Goal: Task Accomplishment & Management: Complete application form

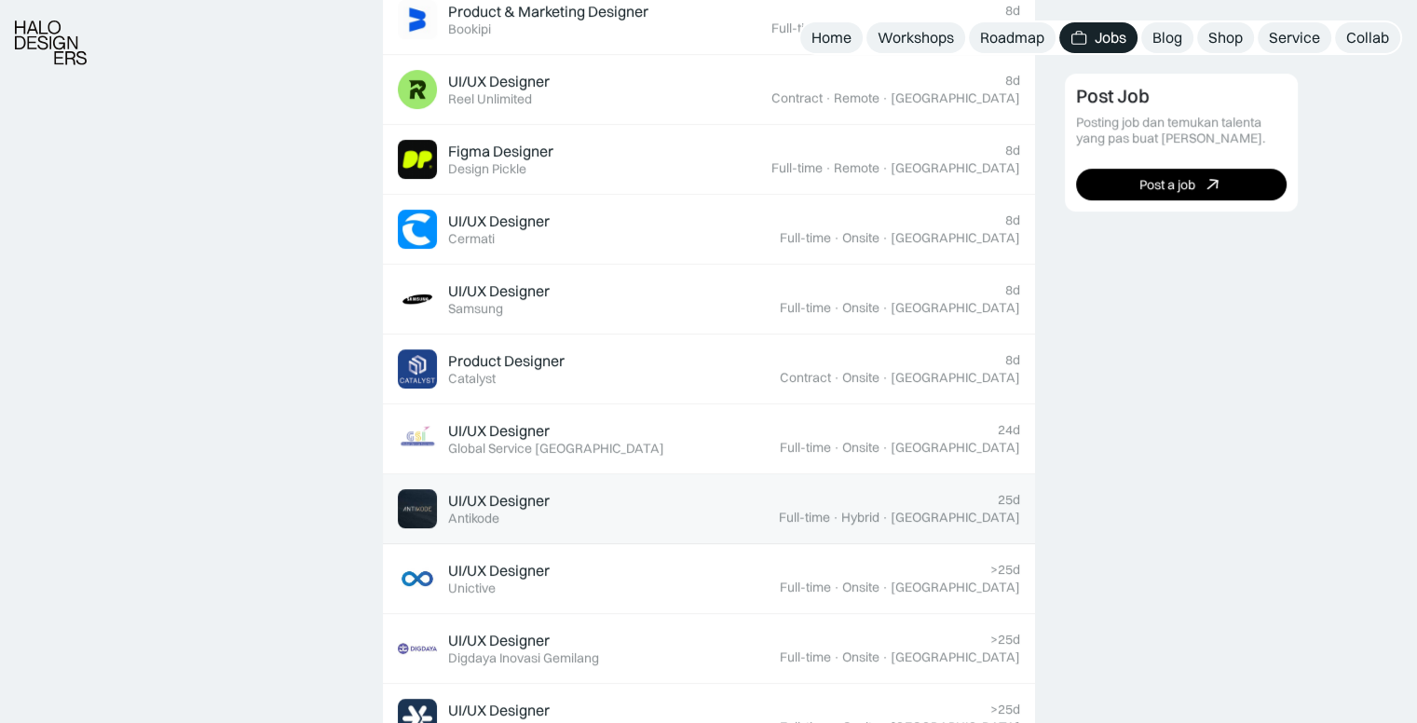
scroll to position [838, 0]
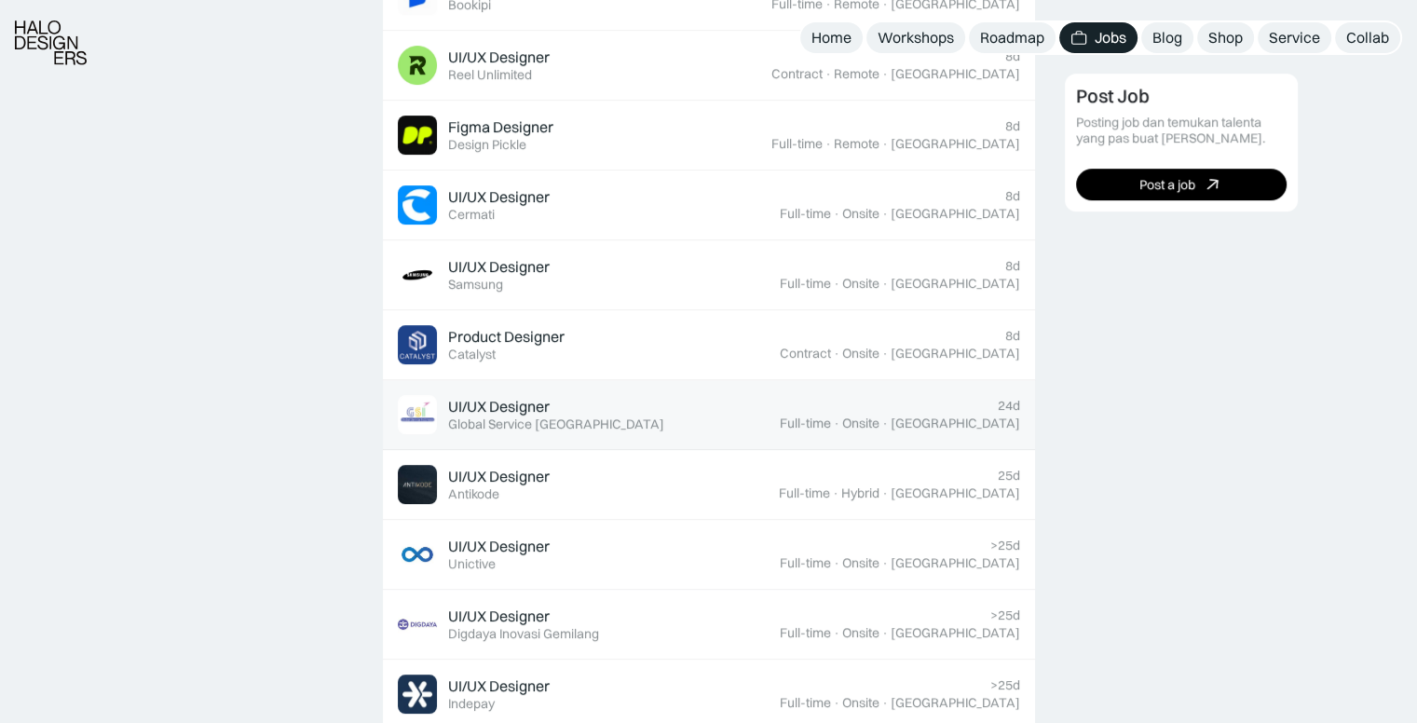
click at [637, 415] on div "UI/UX Designer Featured Global Service Indonesia" at bounding box center [589, 414] width 382 height 39
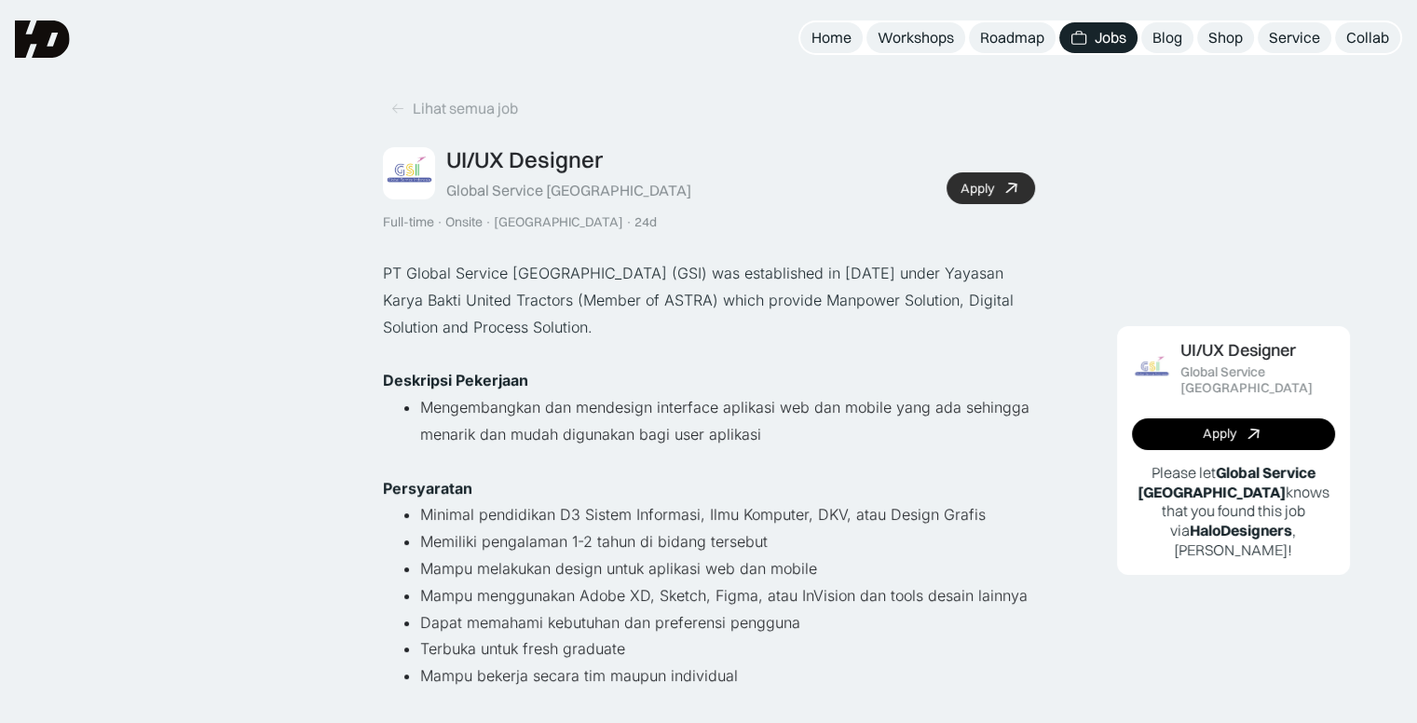
click at [992, 181] on div "Apply" at bounding box center [977, 189] width 34 height 16
click at [436, 104] on div "Lihat semua job" at bounding box center [465, 109] width 105 height 20
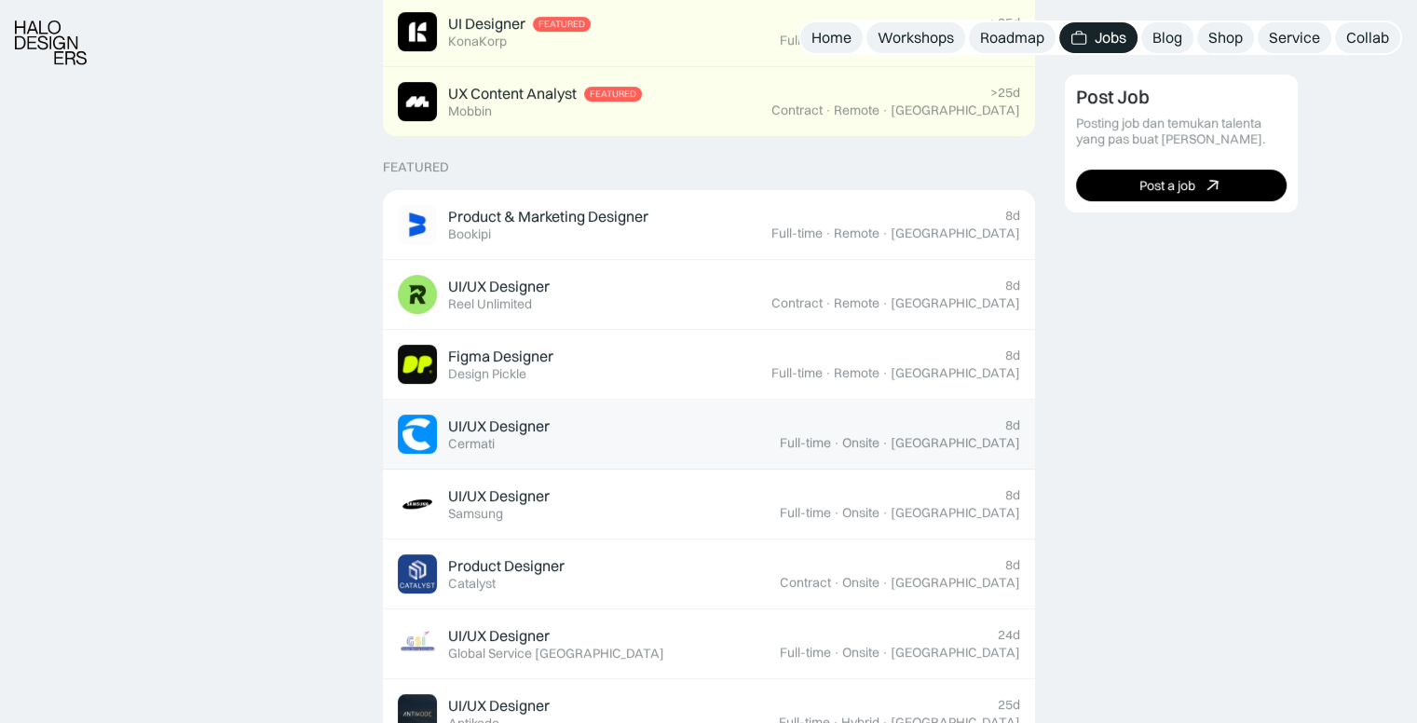
scroll to position [652, 0]
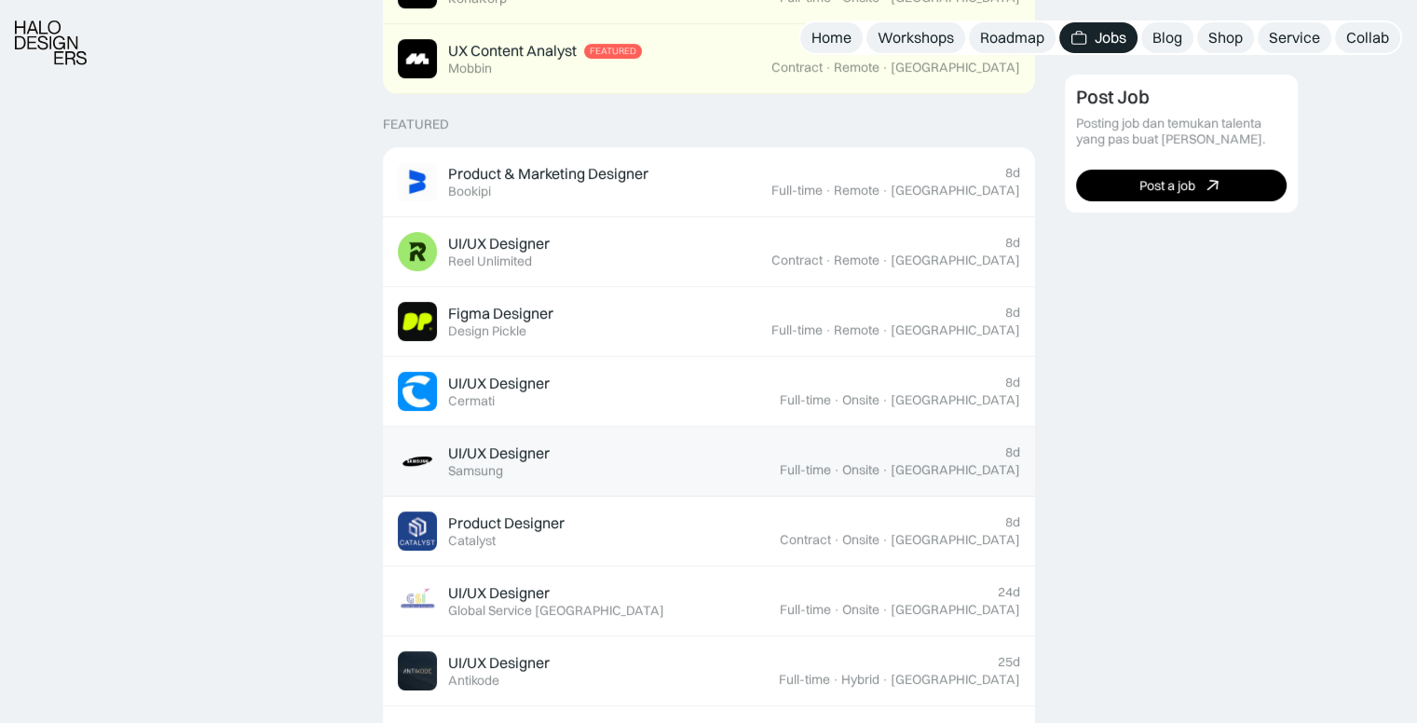
click at [719, 457] on div "UI/UX Designer Featured Samsung" at bounding box center [589, 461] width 382 height 39
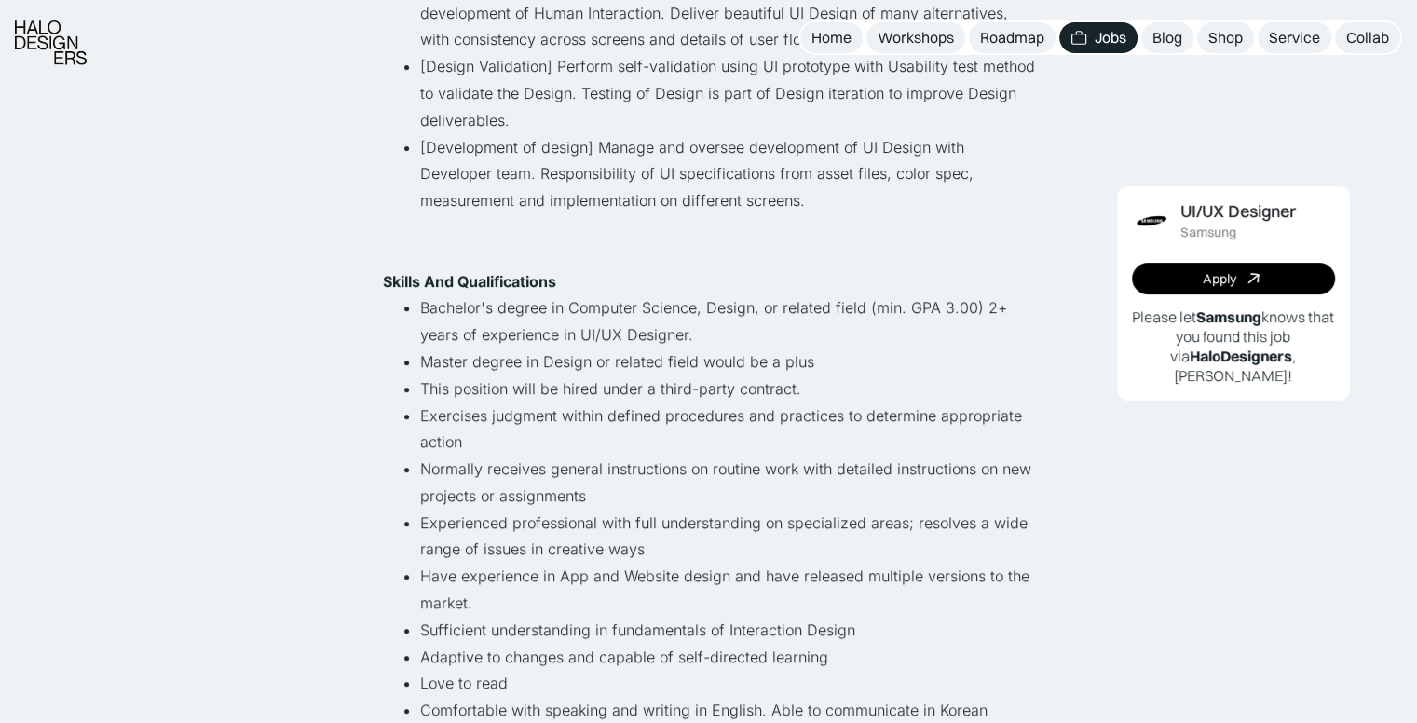
scroll to position [652, 0]
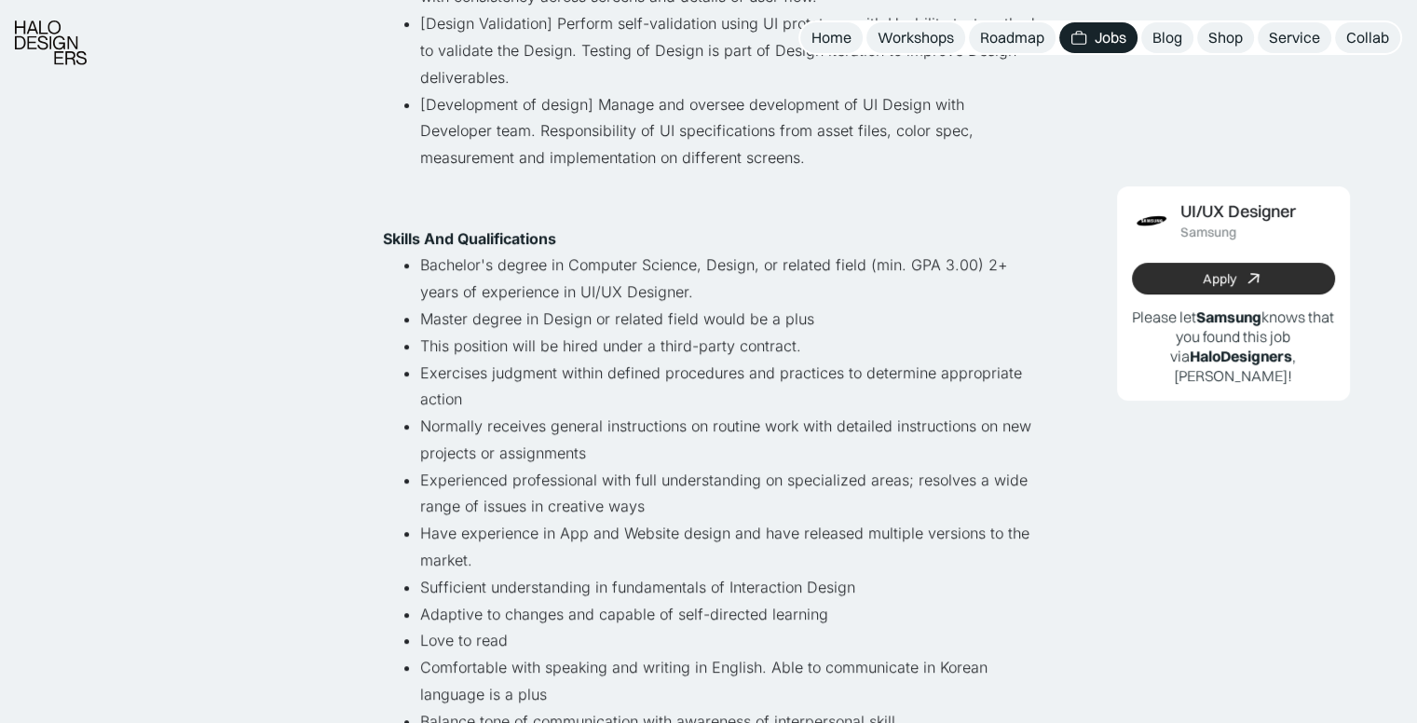
click at [1229, 283] on div "Apply" at bounding box center [1220, 279] width 34 height 16
